Goal: Task Accomplishment & Management: Use online tool/utility

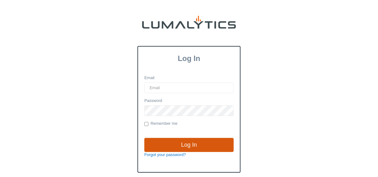
type input "[EMAIL_ADDRESS][DOMAIN_NAME]"
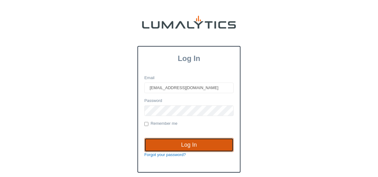
click at [185, 141] on input "Log In" at bounding box center [188, 145] width 89 height 14
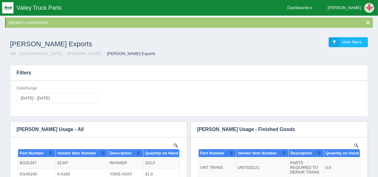
scroll to position [50, 0]
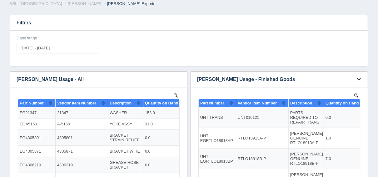
click at [357, 79] on icon "button" at bounding box center [358, 79] width 4 height 4
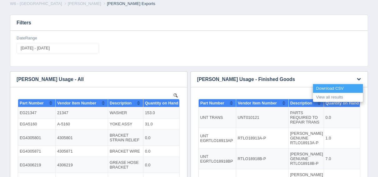
click at [345, 86] on link "Download CSV" at bounding box center [338, 88] width 50 height 9
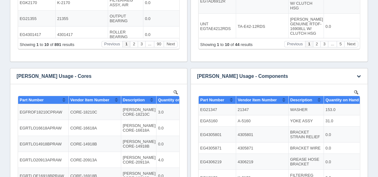
scroll to position [258, 0]
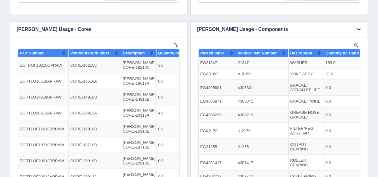
click at [356, 29] on button "button" at bounding box center [358, 30] width 8 height 10
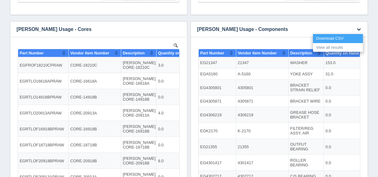
click at [340, 37] on link "Download CSV" at bounding box center [338, 38] width 50 height 9
